Goal: Transaction & Acquisition: Purchase product/service

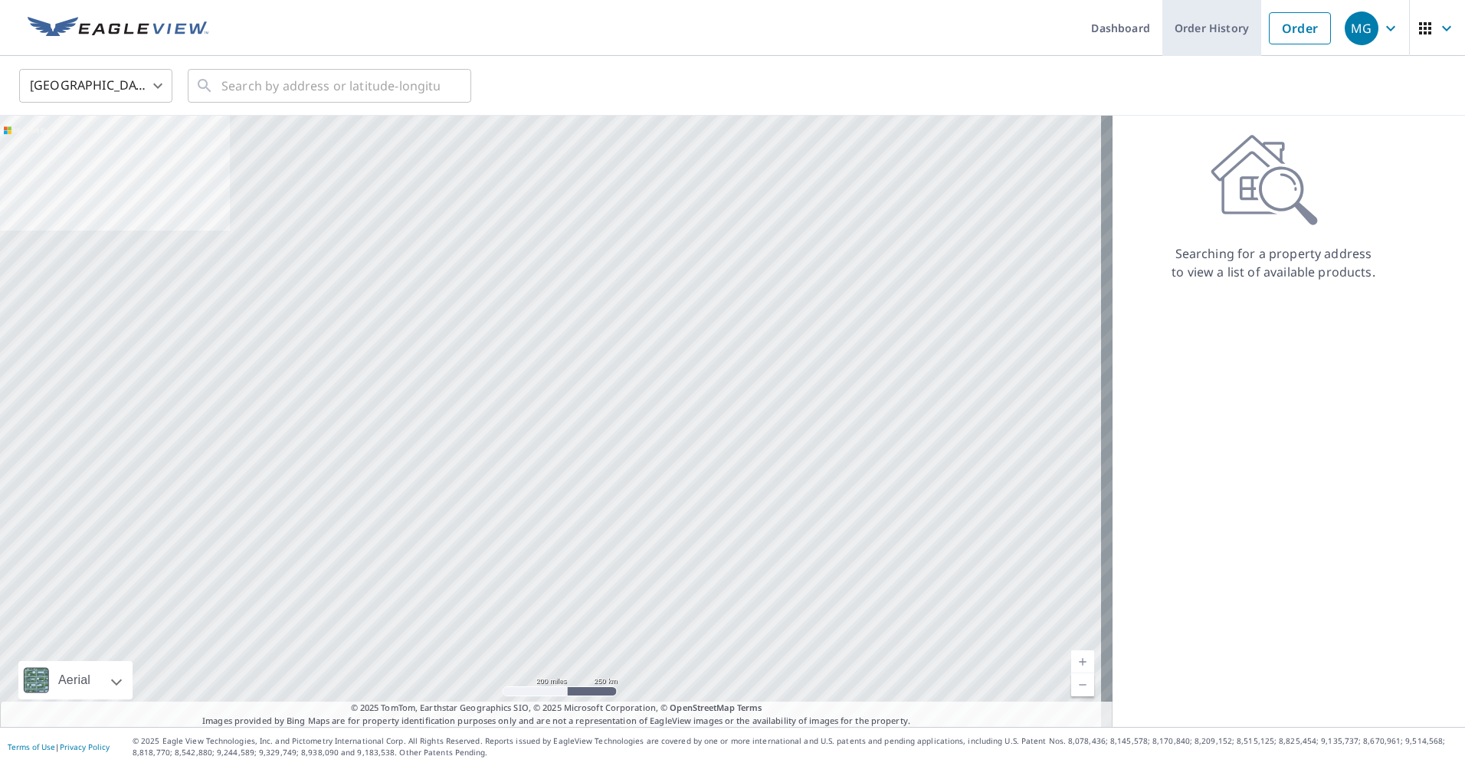
click at [1207, 23] on link "Order History" at bounding box center [1211, 28] width 99 height 56
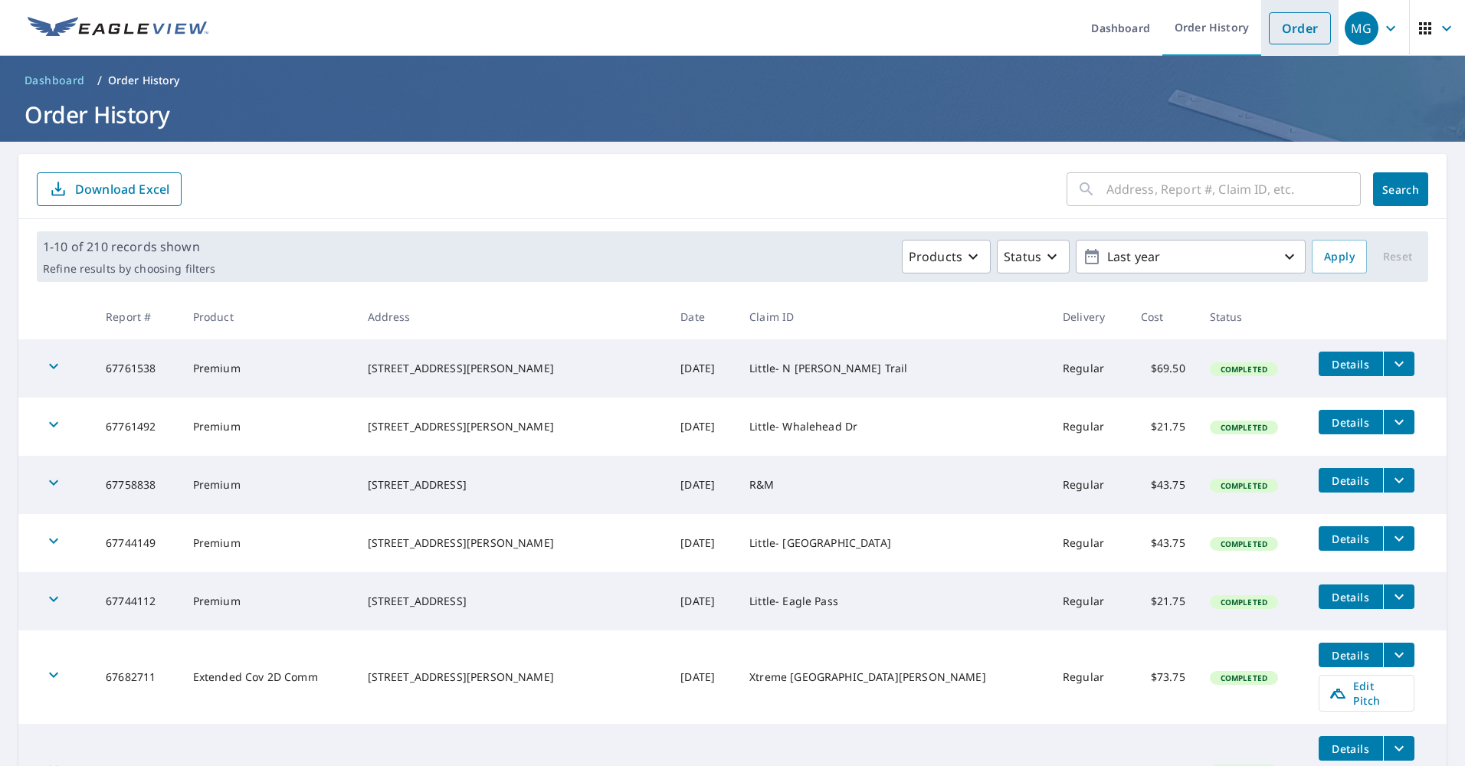
click at [1301, 36] on link "Order" at bounding box center [1299, 28] width 62 height 32
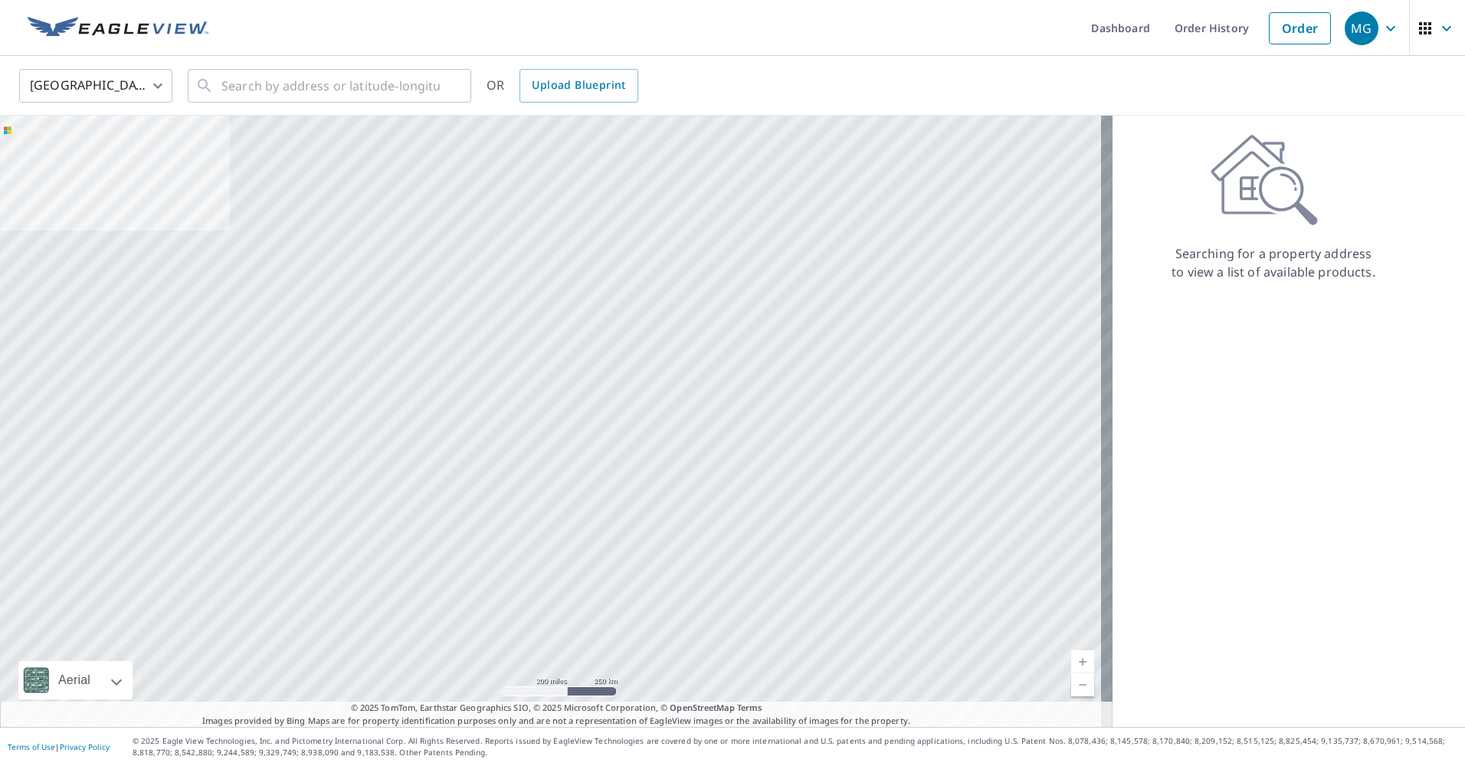
click at [320, 116] on div at bounding box center [556, 421] width 1112 height 611
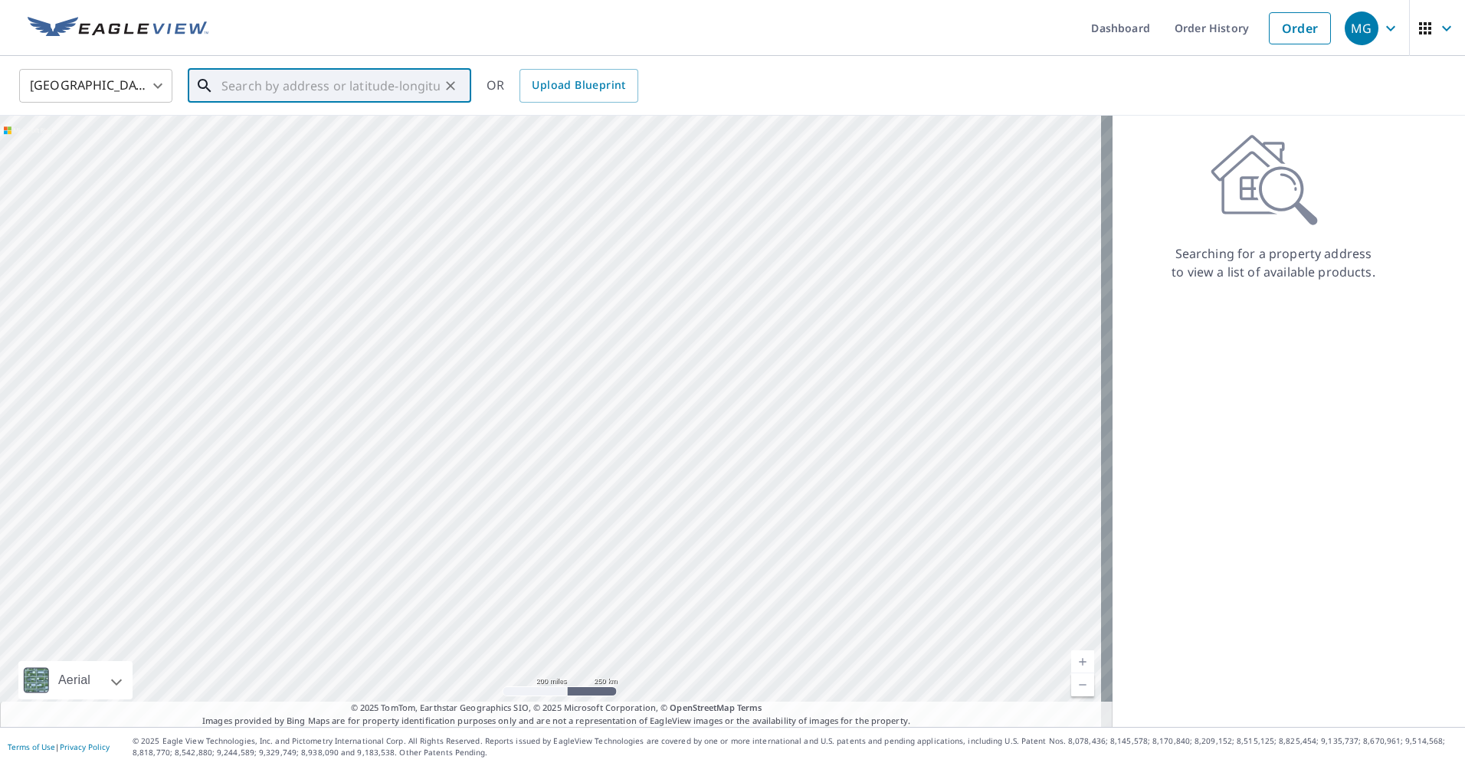
click at [319, 93] on input "text" at bounding box center [330, 85] width 218 height 43
type input "[STREET_ADDRESS][PERSON_NAME]"
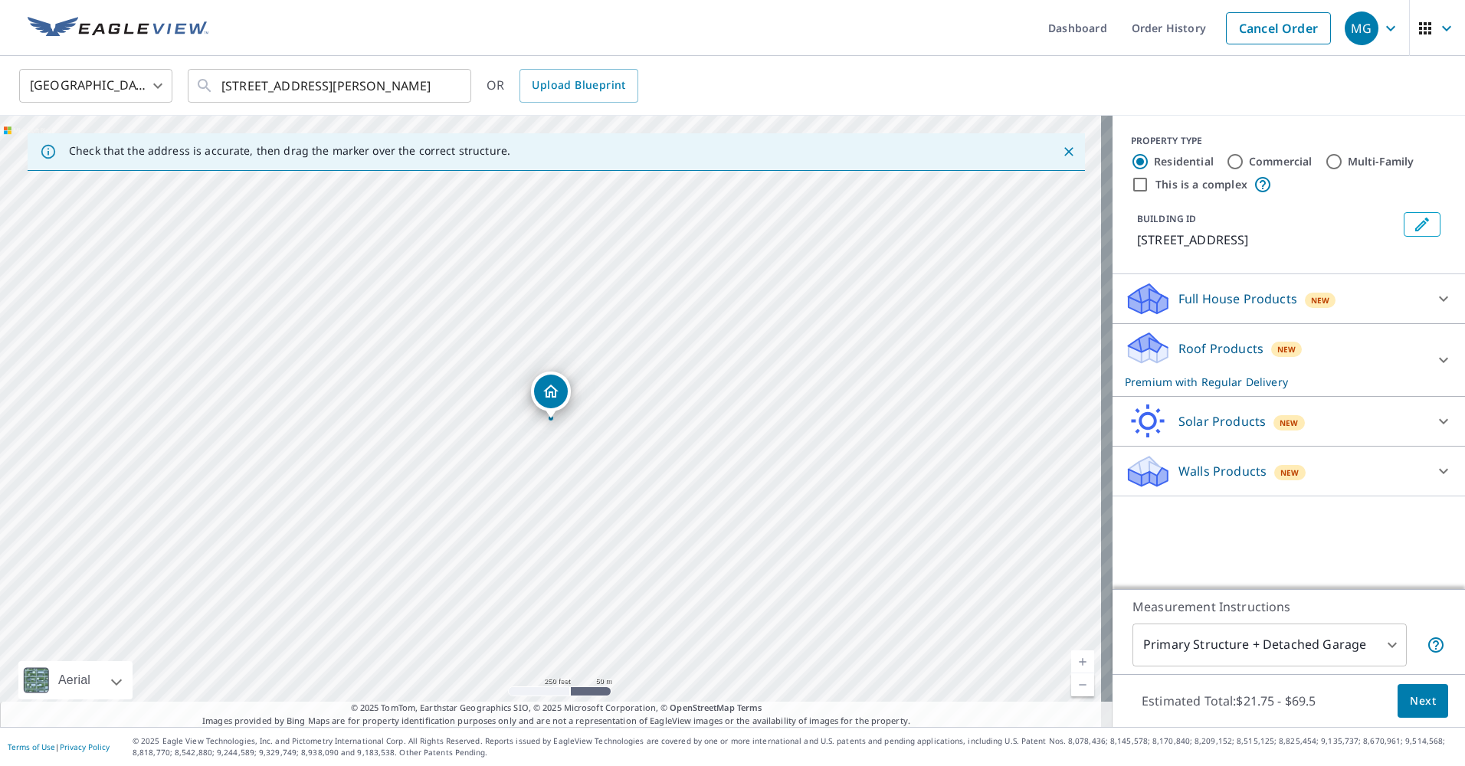
click at [1425, 706] on button "Next" at bounding box center [1422, 701] width 51 height 34
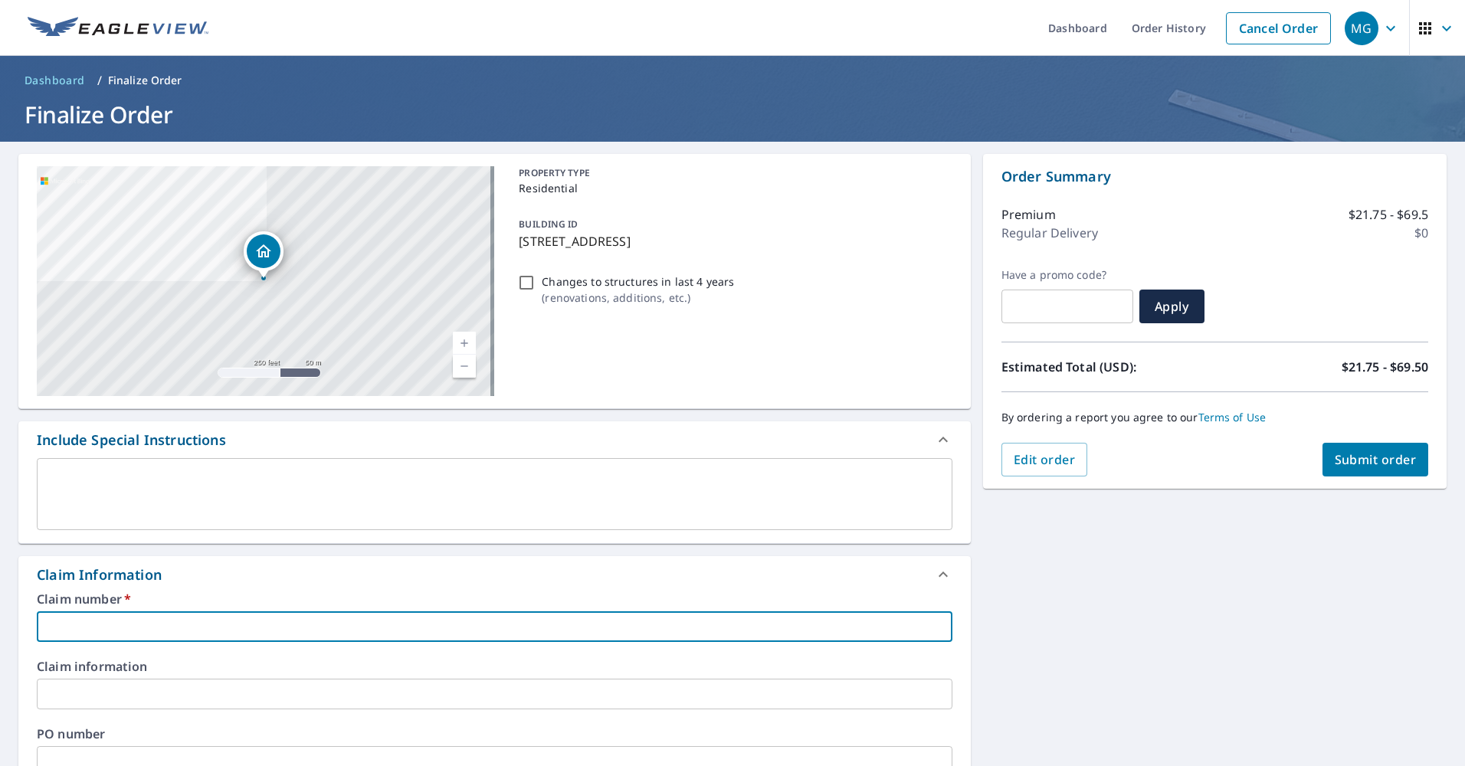
click at [104, 627] on input "text" at bounding box center [494, 626] width 915 height 31
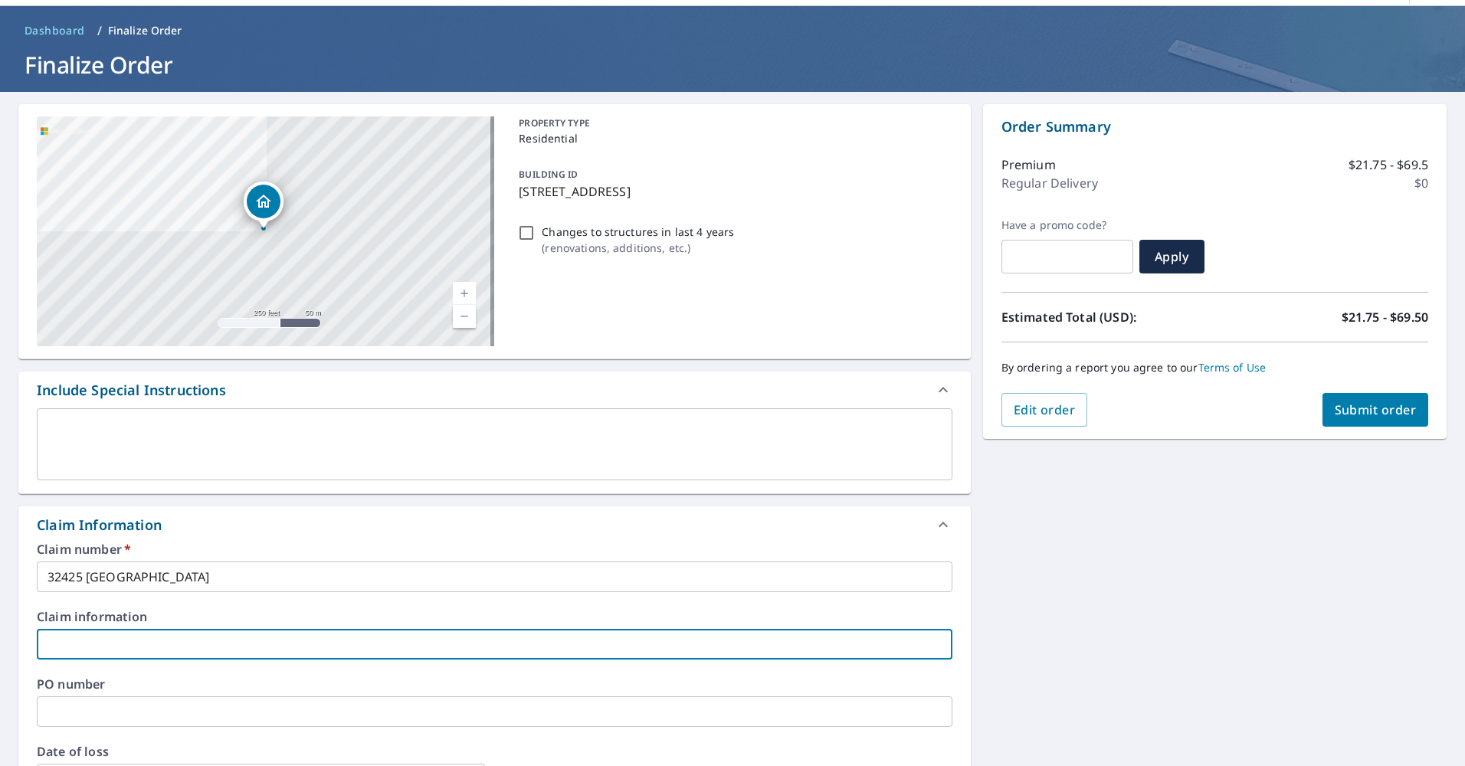
scroll to position [77, 0]
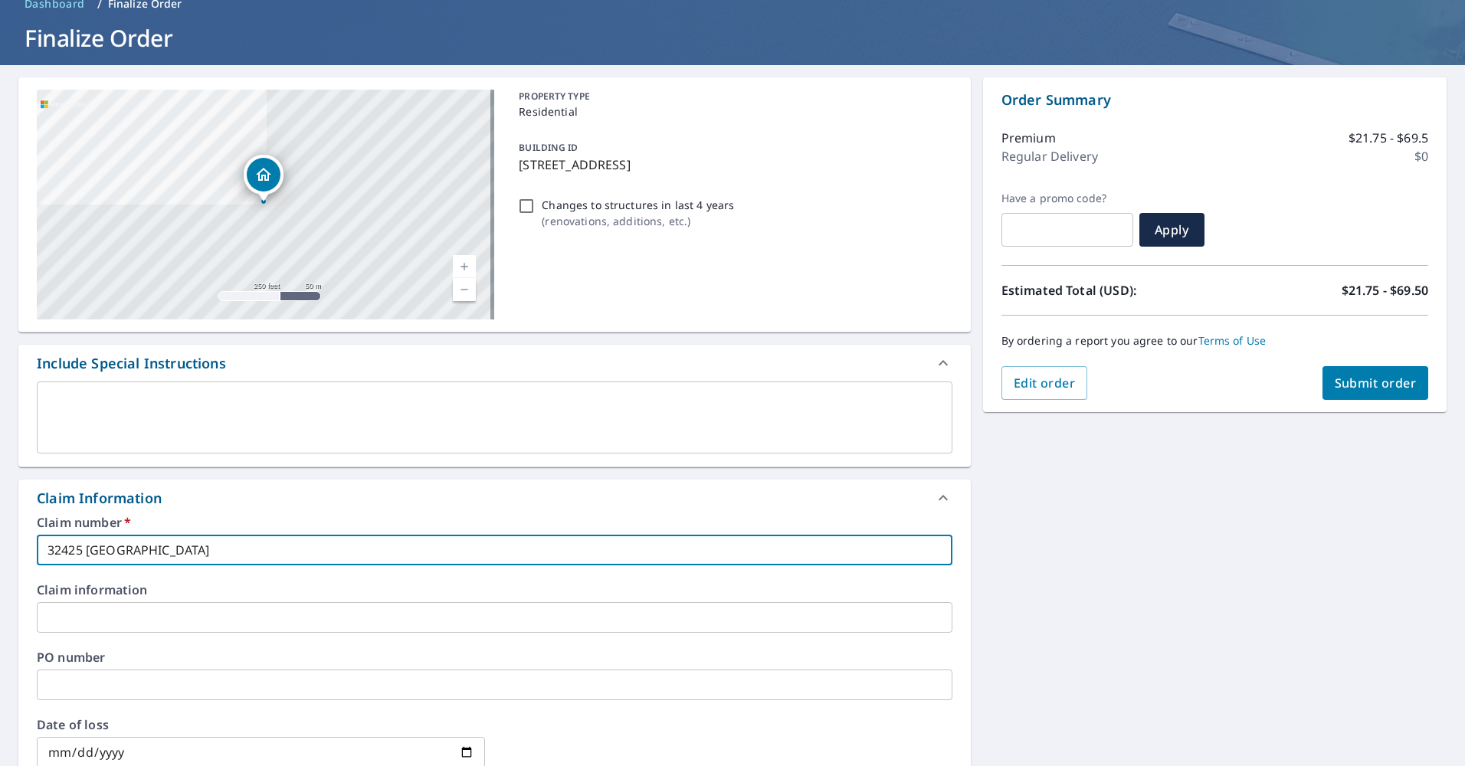
click at [44, 550] on input "32425 [GEOGRAPHIC_DATA]" at bounding box center [494, 550] width 915 height 31
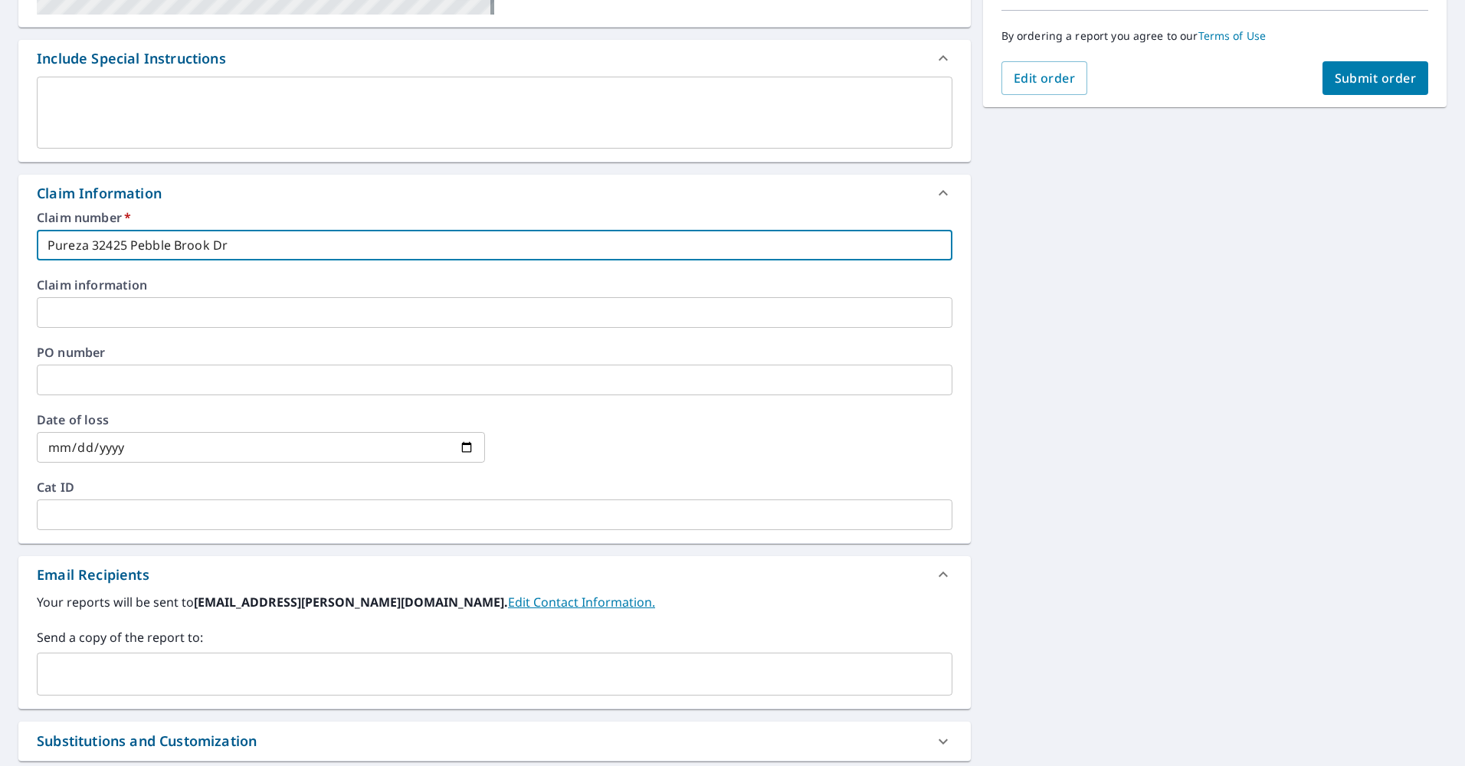
scroll to position [383, 0]
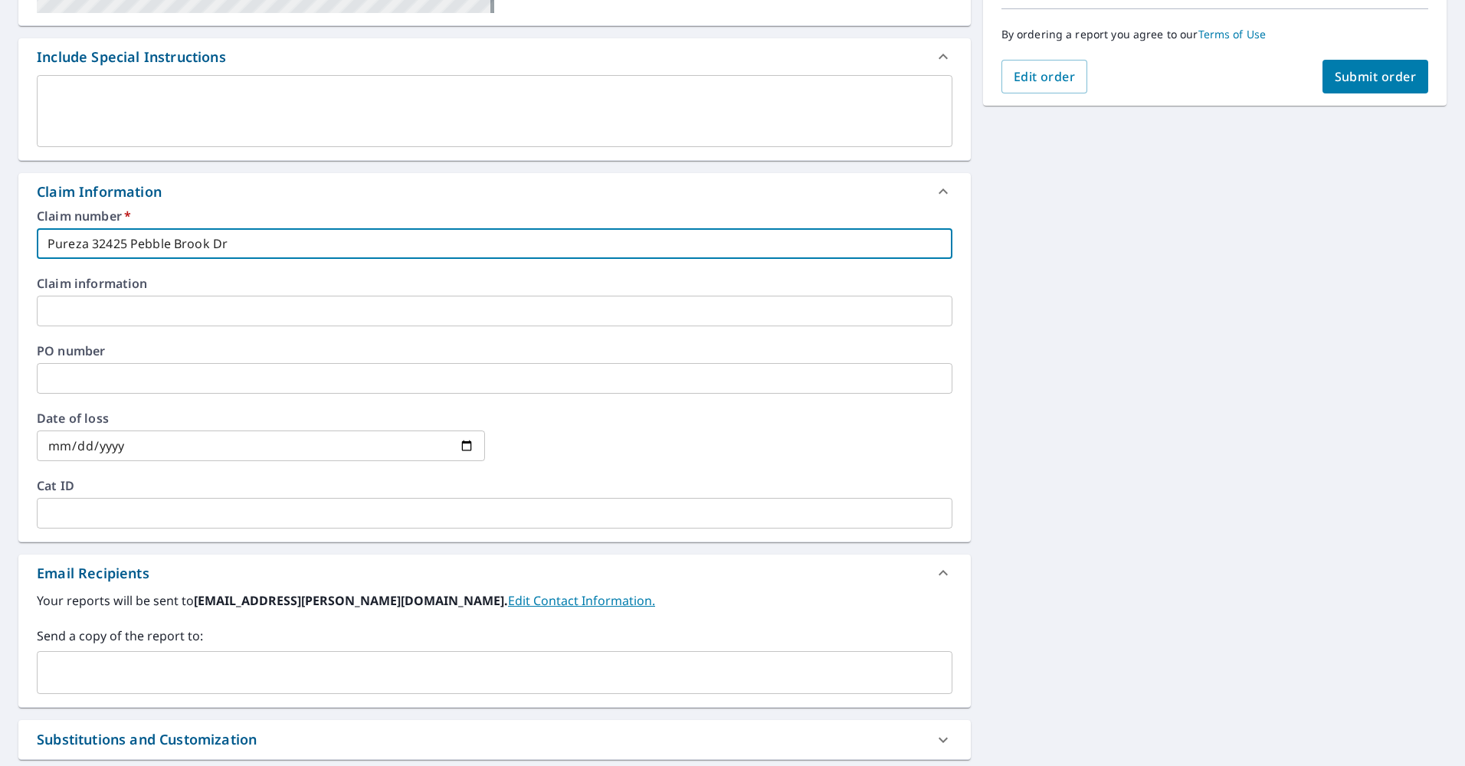
type input "Pureza 32425 Pebble Brook Dr"
click at [93, 665] on input "text" at bounding box center [483, 672] width 879 height 29
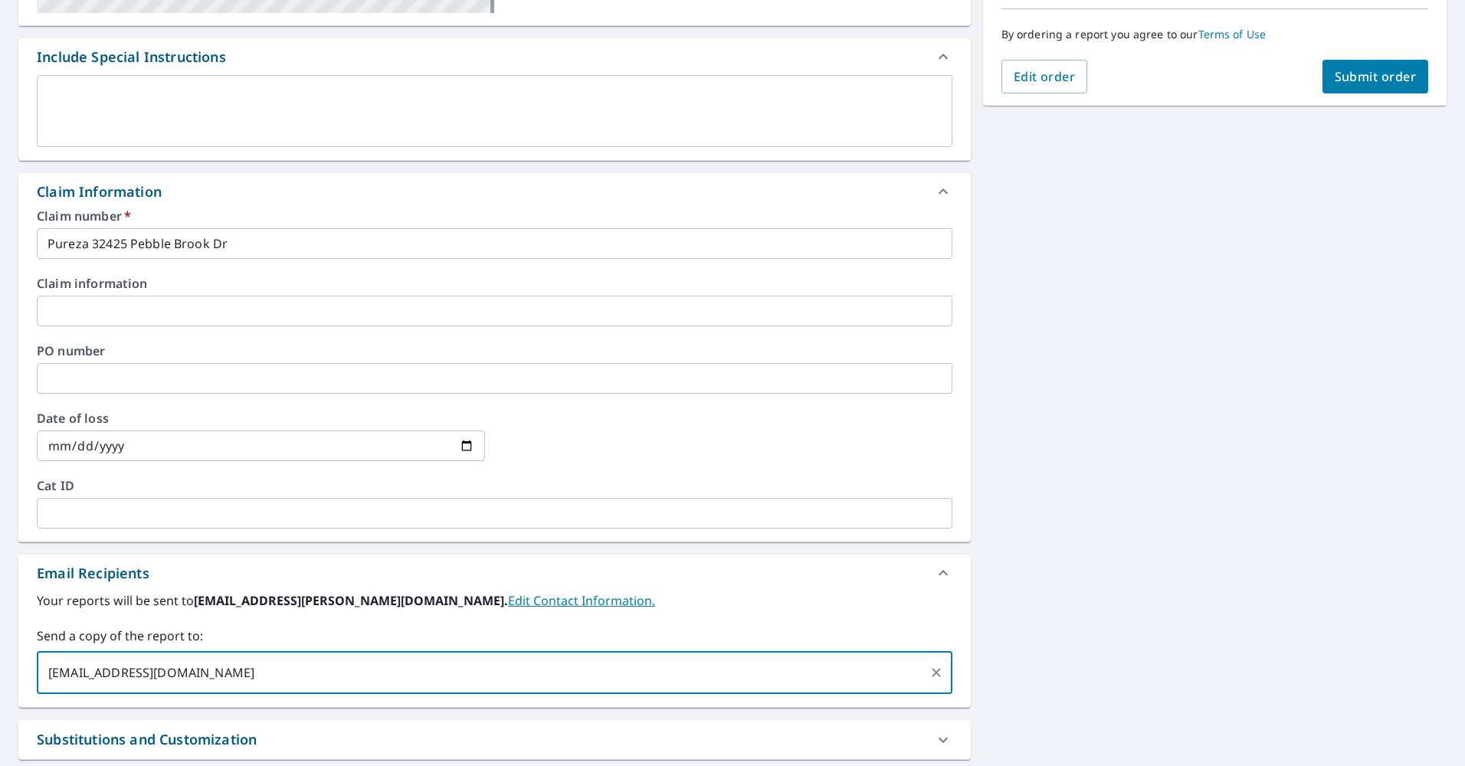
type input "[EMAIL_ADDRESS][DOMAIN_NAME]"
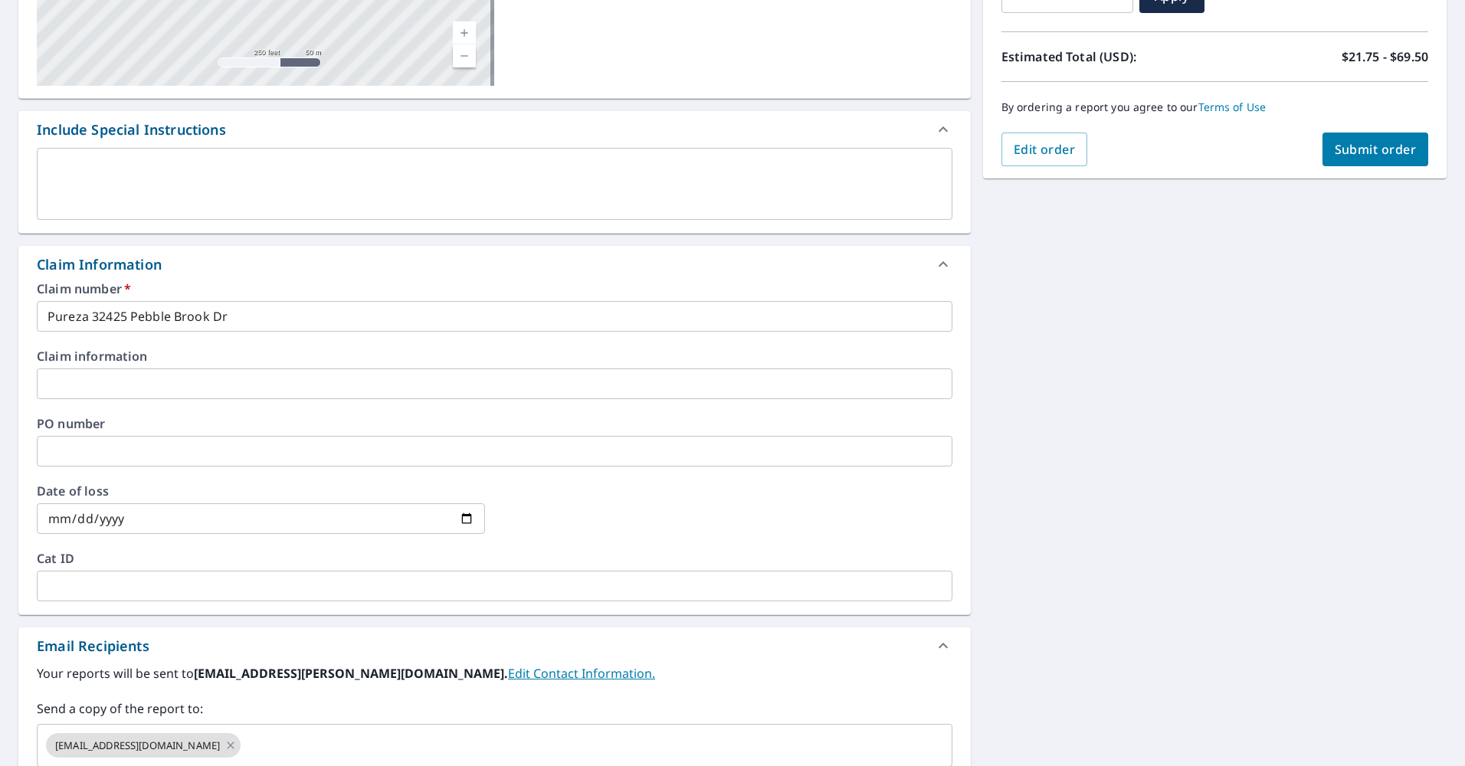
scroll to position [0, 0]
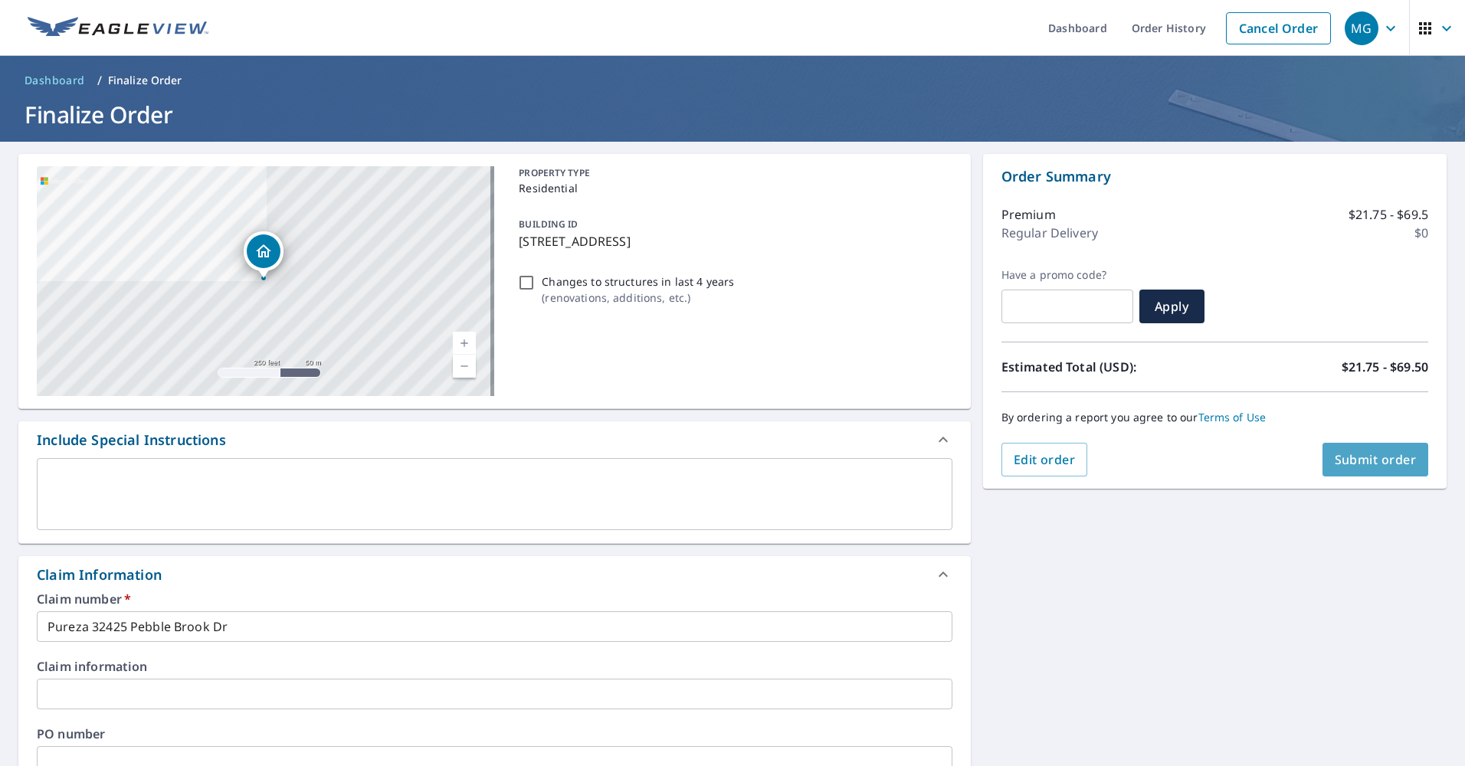
click at [1371, 457] on span "Submit order" at bounding box center [1375, 459] width 82 height 17
